Goal: Information Seeking & Learning: Understand process/instructions

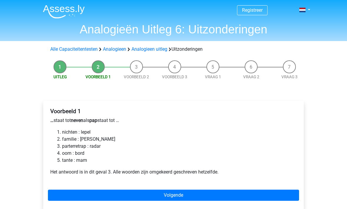
click at [79, 48] on link "Alle Capaciteitentesten" at bounding box center [73, 49] width 47 height 6
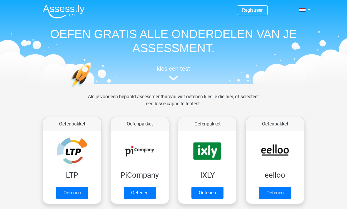
scroll to position [249, 0]
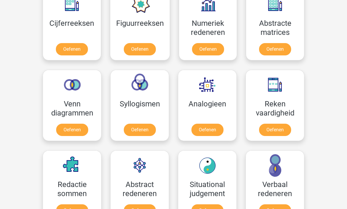
click at [213, 129] on link "Oefenen" at bounding box center [207, 130] width 32 height 12
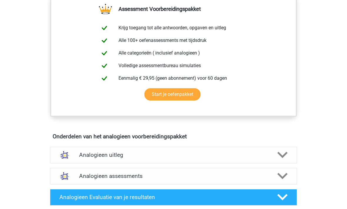
scroll to position [213, 0]
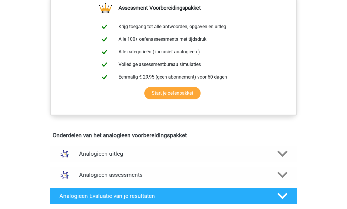
click at [284, 155] on polygon at bounding box center [282, 154] width 10 height 6
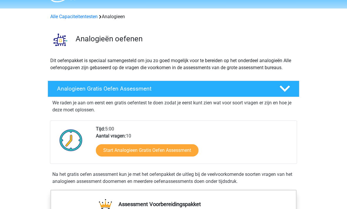
scroll to position [0, 0]
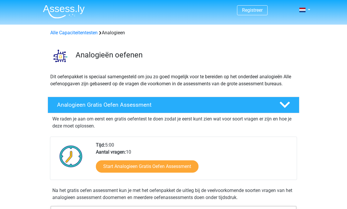
click at [79, 30] on link "Alle Capaciteitentesten" at bounding box center [73, 33] width 47 height 6
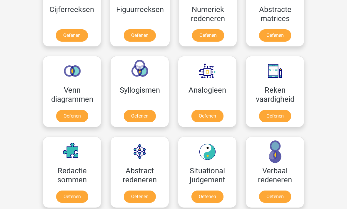
scroll to position [300, 0]
click at [147, 197] on link "Oefenen" at bounding box center [140, 197] width 32 height 12
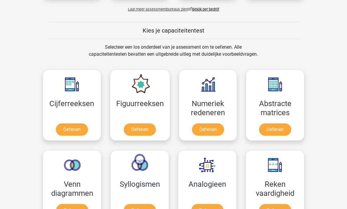
scroll to position [204, 0]
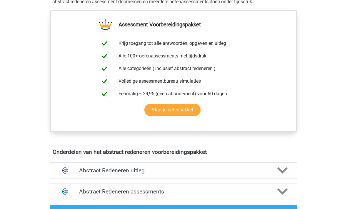
click at [273, 173] on div at bounding box center [282, 171] width 20 height 10
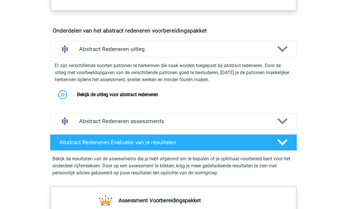
scroll to position [325, 0]
click at [139, 96] on link "Bekijk de uitleg voor abstract redeneren" at bounding box center [117, 95] width 81 height 6
